Goal: Information Seeking & Learning: Learn about a topic

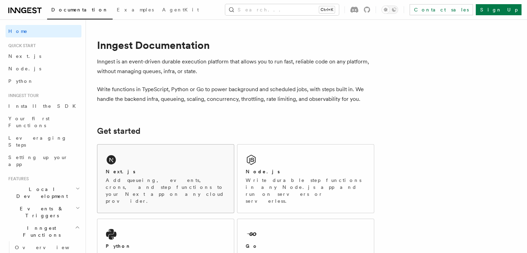
click at [124, 166] on div "Next.js Add queueing, events, crons, and step functions to your Next app on any…" at bounding box center [165, 179] width 137 height 68
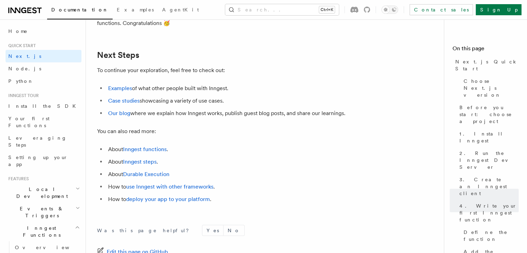
scroll to position [4420, 0]
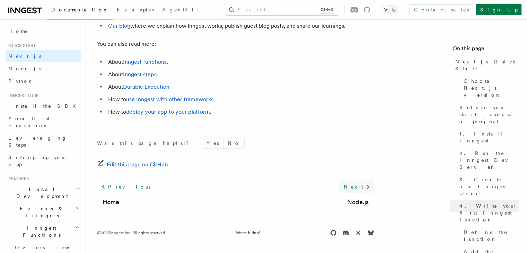
click at [362, 186] on link "Next" at bounding box center [356, 187] width 35 height 12
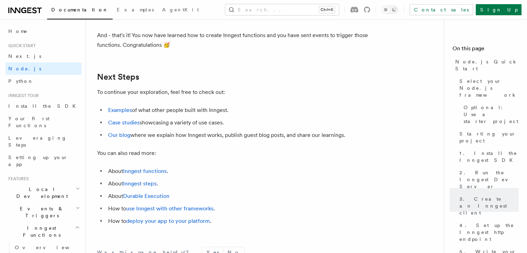
scroll to position [4422, 0]
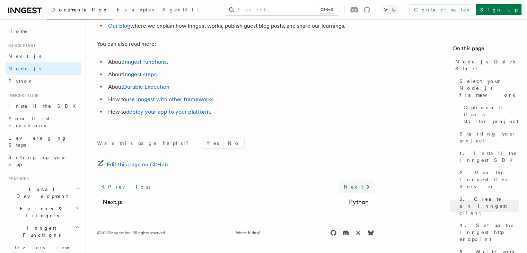
click at [349, 186] on link "Next" at bounding box center [356, 187] width 35 height 12
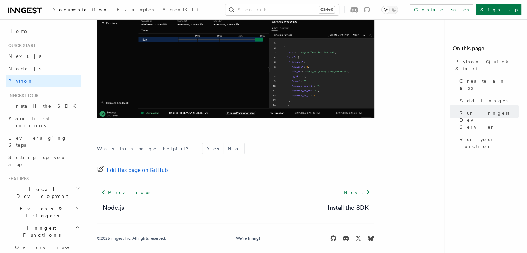
scroll to position [1499, 0]
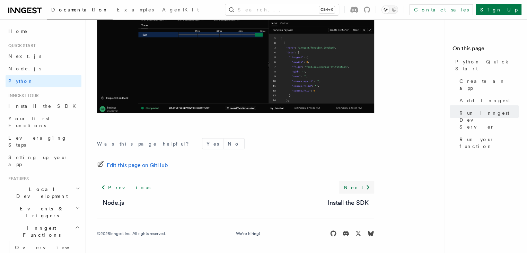
click at [363, 186] on link "Next" at bounding box center [356, 187] width 35 height 12
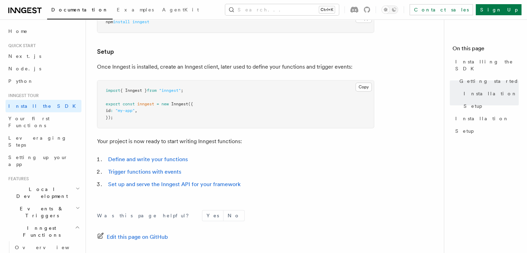
click at [251, 168] on li "Trigger functions with events" at bounding box center [240, 172] width 268 height 10
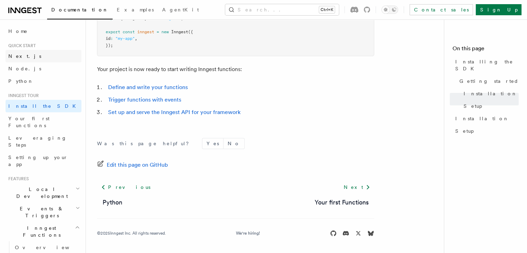
click at [49, 57] on link "Next.js" at bounding box center [44, 56] width 76 height 12
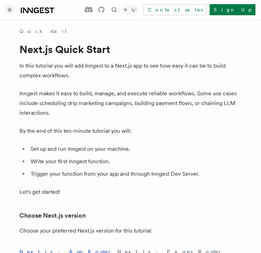
click at [6, 12] on button "Toggle navigation" at bounding box center [10, 10] width 8 height 8
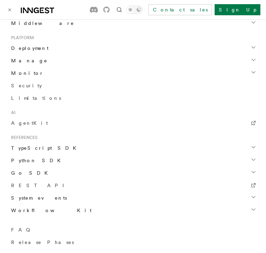
scroll to position [348, 0]
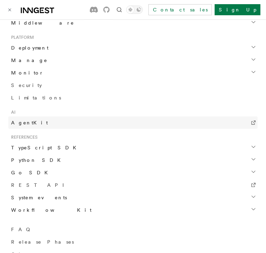
click at [42, 123] on link "AgentKit" at bounding box center [132, 122] width 249 height 12
